Goal: Task Accomplishment & Management: Use online tool/utility

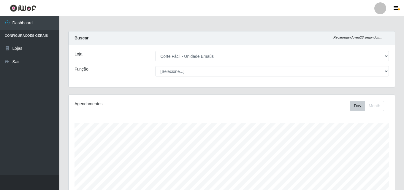
select select "201"
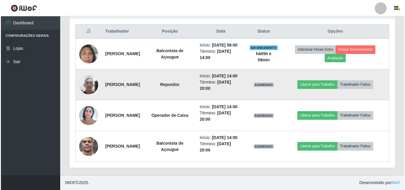
scroll to position [247, 0]
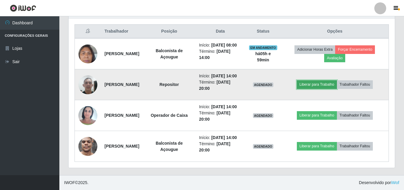
click at [324, 80] on button "Liberar para Trabalho" at bounding box center [317, 84] width 40 height 8
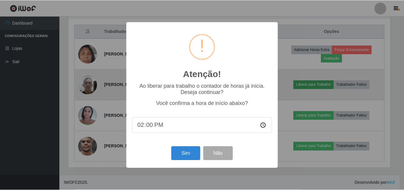
scroll to position [123, 323]
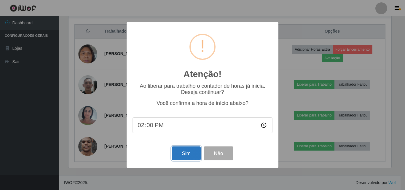
click at [180, 155] on button "Sim" at bounding box center [186, 154] width 29 height 14
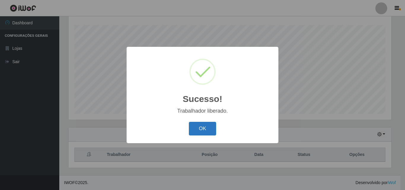
click at [211, 128] on button "OK" at bounding box center [203, 129] width 28 height 14
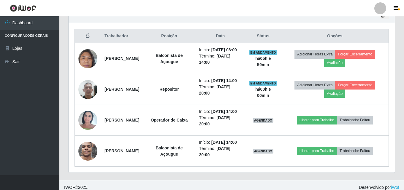
scroll to position [247, 0]
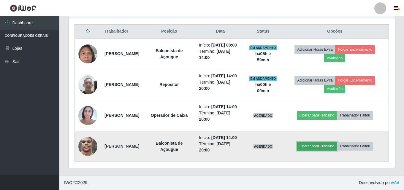
click at [329, 143] on button "Liberar para Trabalho" at bounding box center [317, 146] width 40 height 8
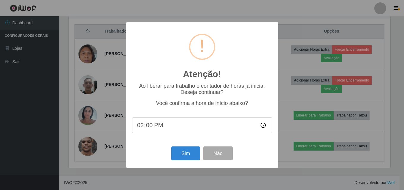
scroll to position [123, 323]
click at [189, 156] on button "Sim" at bounding box center [186, 154] width 29 height 14
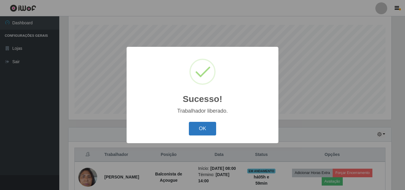
click at [209, 131] on button "OK" at bounding box center [203, 129] width 28 height 14
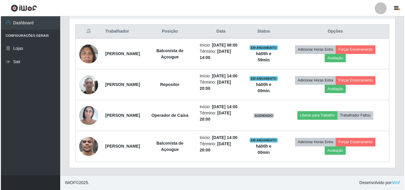
scroll to position [247, 0]
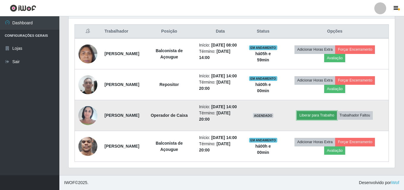
click at [319, 111] on button "Liberar para Trabalho" at bounding box center [317, 115] width 40 height 8
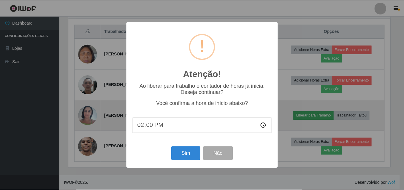
scroll to position [123, 323]
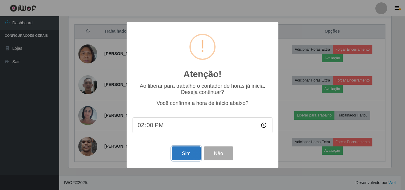
click at [186, 155] on button "Sim" at bounding box center [186, 154] width 29 height 14
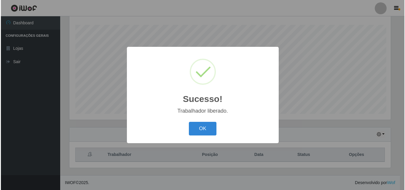
scroll to position [0, 0]
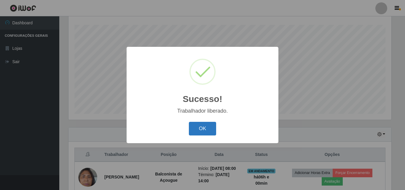
click at [205, 132] on button "OK" at bounding box center [203, 129] width 28 height 14
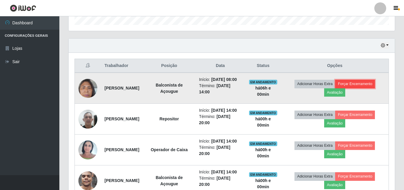
click at [374, 87] on button "Forçar Encerramento" at bounding box center [355, 84] width 40 height 8
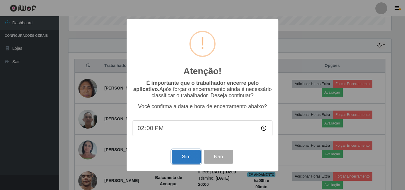
click at [181, 157] on button "Sim" at bounding box center [186, 157] width 29 height 14
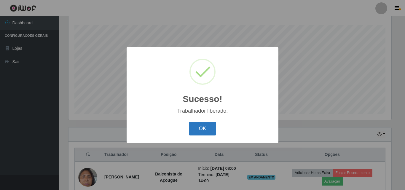
click at [192, 131] on button "OK" at bounding box center [203, 129] width 28 height 14
